Goal: Register for event/course

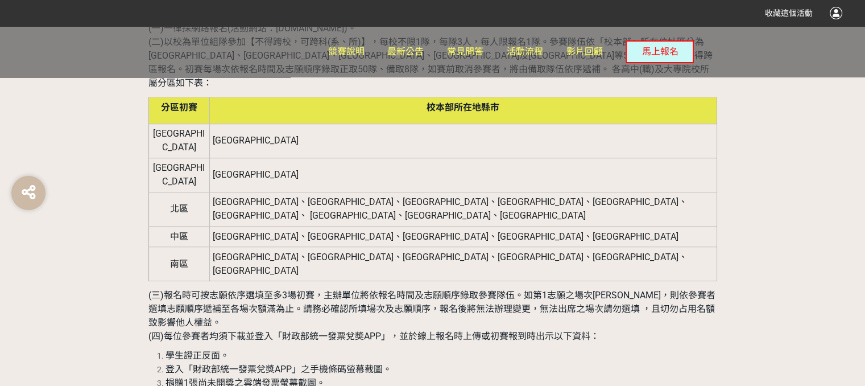
scroll to position [967, 0]
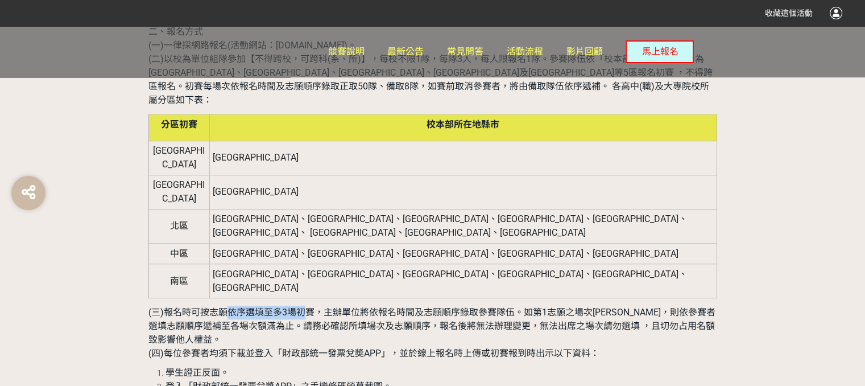
drag, startPoint x: 229, startPoint y: 235, endPoint x: 308, endPoint y: 224, distance: 80.4
click at [308, 305] on p "(三)報名時可按志願依序選填至多3場初賽，主辦單位將依報名時間及志願順序錄取參賽隊伍。如第1志願之場次[PERSON_NAME]，則依參賽者選填志願順序遞補至…" at bounding box center [432, 332] width 569 height 55
click at [645, 305] on p "(三)報名時可按志願依序選填至多3場初賽，主辦單位將依報名時間及志願順序錄取參賽隊伍。如第1志願之場次[PERSON_NAME]，則依參賽者選填志願順序遞補至…" at bounding box center [432, 332] width 569 height 55
drag, startPoint x: 380, startPoint y: 235, endPoint x: 547, endPoint y: 258, distance: 168.8
click at [496, 307] on span "(三)報名時可按志願依序選填至多3場初賽，主辦單位將依報名時間及志願順序錄取參賽隊伍。如第1志願之場次[PERSON_NAME]，則依參賽者選填志願順序遞補至…" at bounding box center [431, 326] width 567 height 38
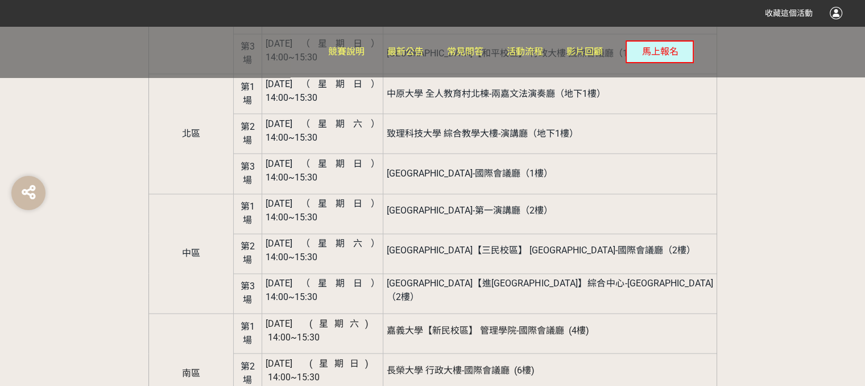
scroll to position [1649, 0]
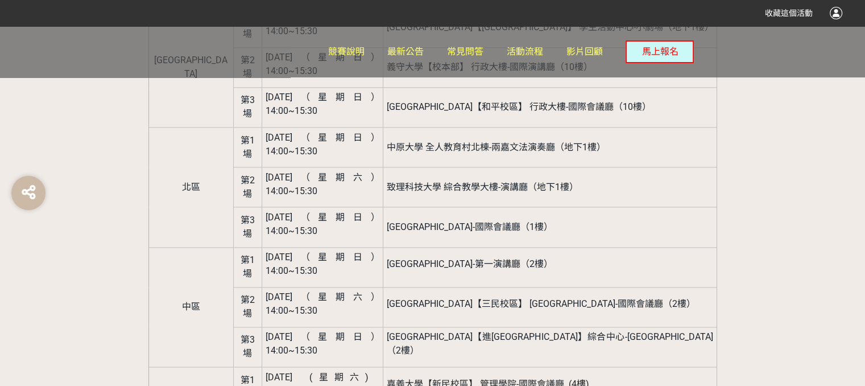
drag, startPoint x: 167, startPoint y: 228, endPoint x: 693, endPoint y: 226, distance: 526.1
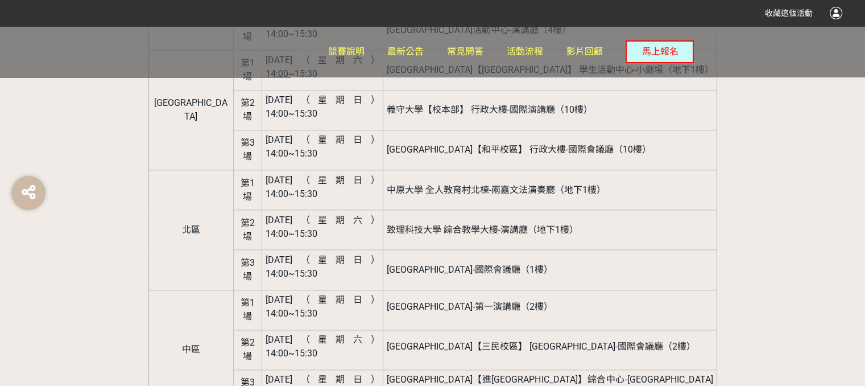
scroll to position [1820, 0]
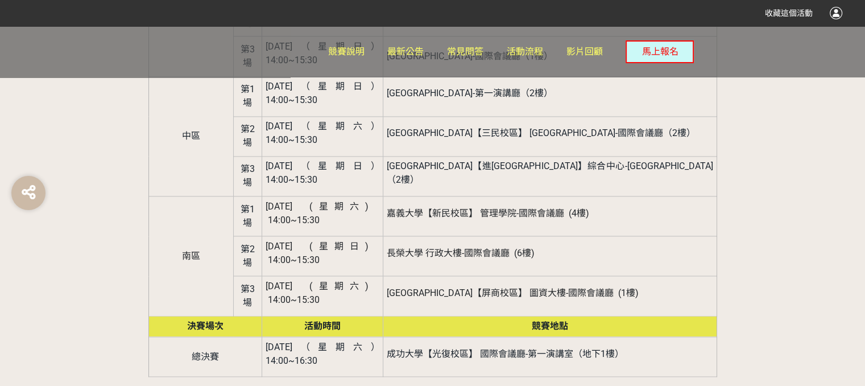
drag, startPoint x: 266, startPoint y: 150, endPoint x: 745, endPoint y: 160, distance: 479.0
drag, startPoint x: 620, startPoint y: 164, endPoint x: 721, endPoint y: 167, distance: 100.7
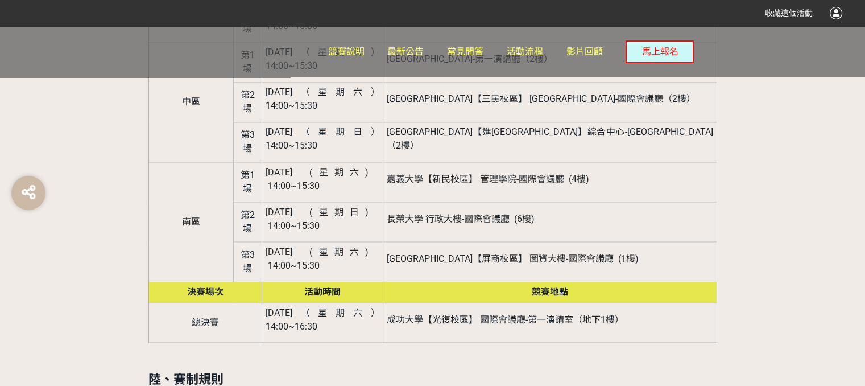
scroll to position [1877, 0]
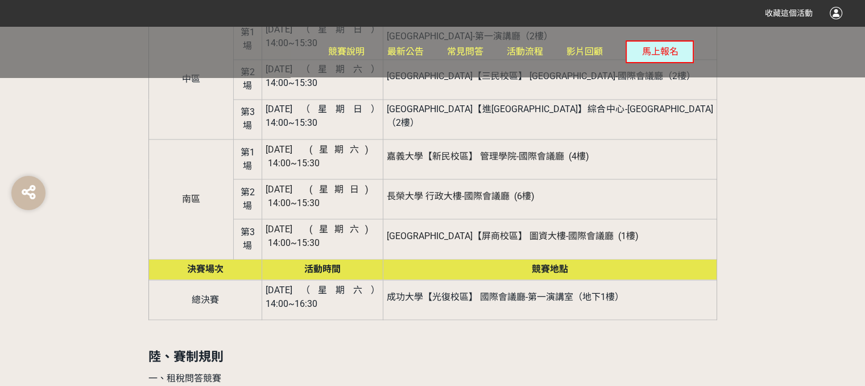
drag, startPoint x: 416, startPoint y: 170, endPoint x: 494, endPoint y: 187, distance: 79.2
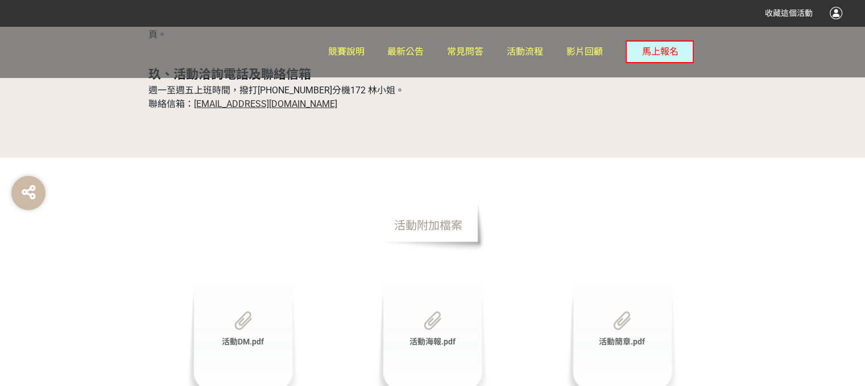
scroll to position [3549, 0]
